Goal: Task Accomplishment & Management: Use online tool/utility

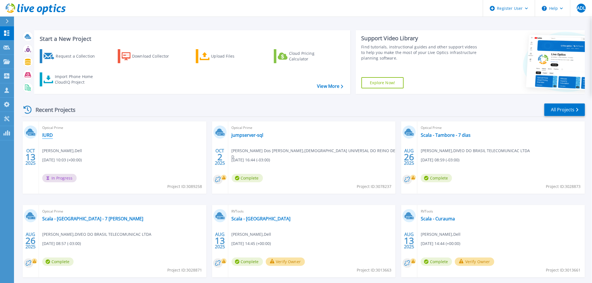
drag, startPoint x: 45, startPoint y: 134, endPoint x: 132, endPoint y: 129, distance: 86.3
click at [45, 134] on link "IURD" at bounding box center [47, 135] width 11 height 6
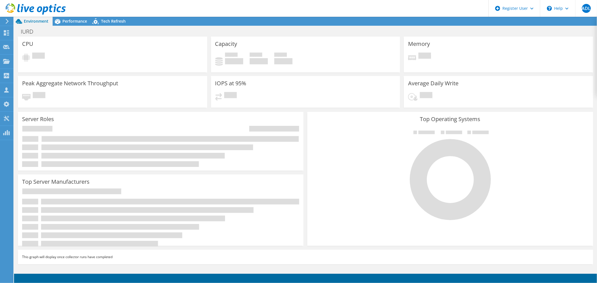
click at [31, 6] on icon at bounding box center [36, 8] width 60 height 11
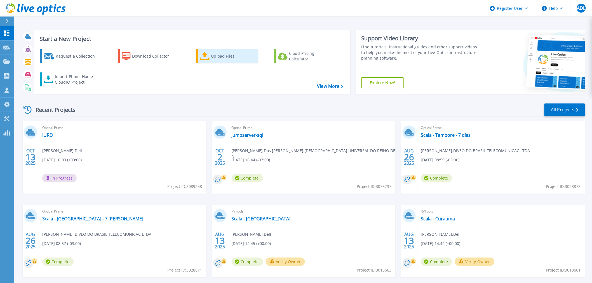
click at [216, 59] on div "Upload Files" at bounding box center [233, 56] width 45 height 11
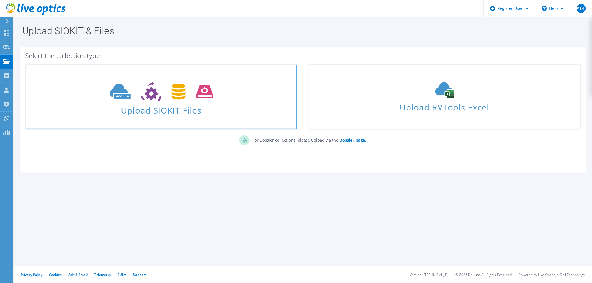
click at [170, 84] on icon at bounding box center [161, 91] width 103 height 19
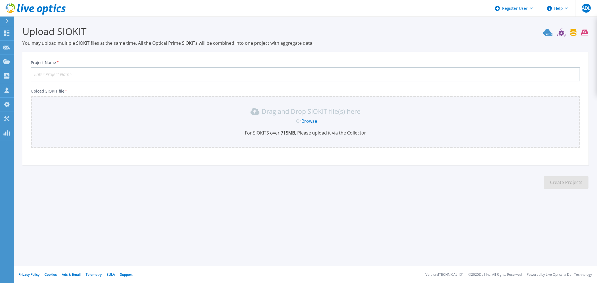
click at [181, 71] on input "Project Name *" at bounding box center [305, 74] width 549 height 14
type input "[DEMOGRAPHIC_DATA] Universal do Reino de [DEMOGRAPHIC_DATA]"
click at [309, 122] on link "Browse" at bounding box center [309, 121] width 16 height 6
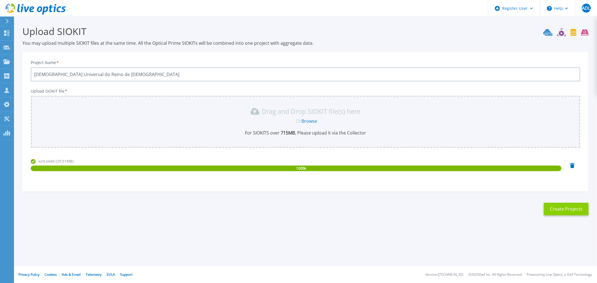
click at [566, 210] on button "Create Projects" at bounding box center [566, 209] width 45 height 13
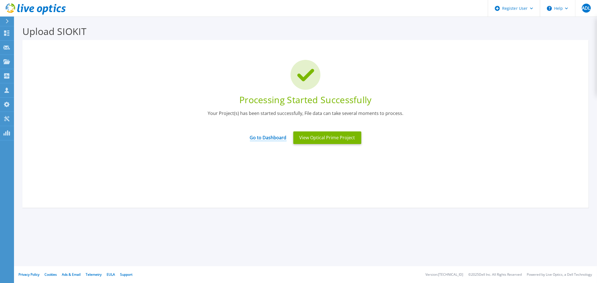
click at [264, 140] on link "Go to Dashboard" at bounding box center [268, 135] width 37 height 11
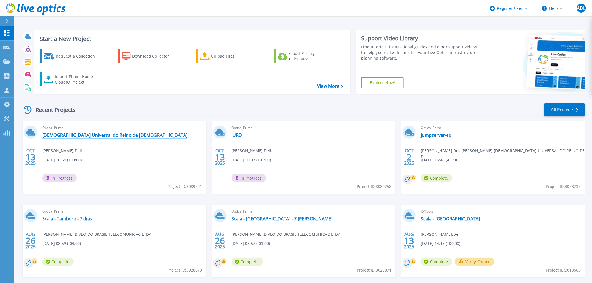
click at [102, 136] on link "[DEMOGRAPHIC_DATA] Universal do Reino de [DEMOGRAPHIC_DATA]" at bounding box center [114, 135] width 145 height 6
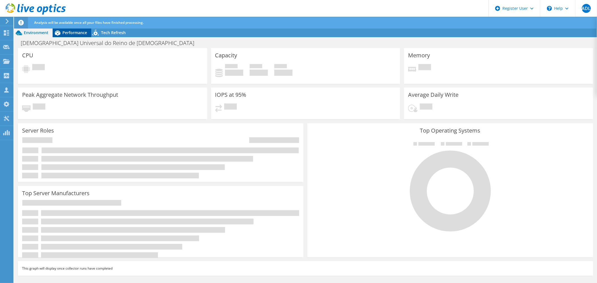
click at [74, 33] on span "Performance" at bounding box center [74, 32] width 25 height 5
click at [69, 32] on span "Performance" at bounding box center [74, 32] width 25 height 5
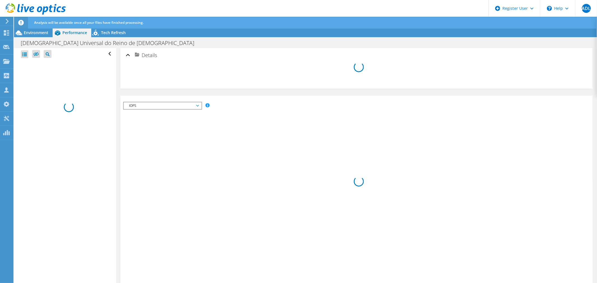
click at [62, 34] on icon at bounding box center [58, 33] width 10 height 10
click at [46, 35] on span "Environment" at bounding box center [36, 32] width 25 height 5
